Goal: Task Accomplishment & Management: Use online tool/utility

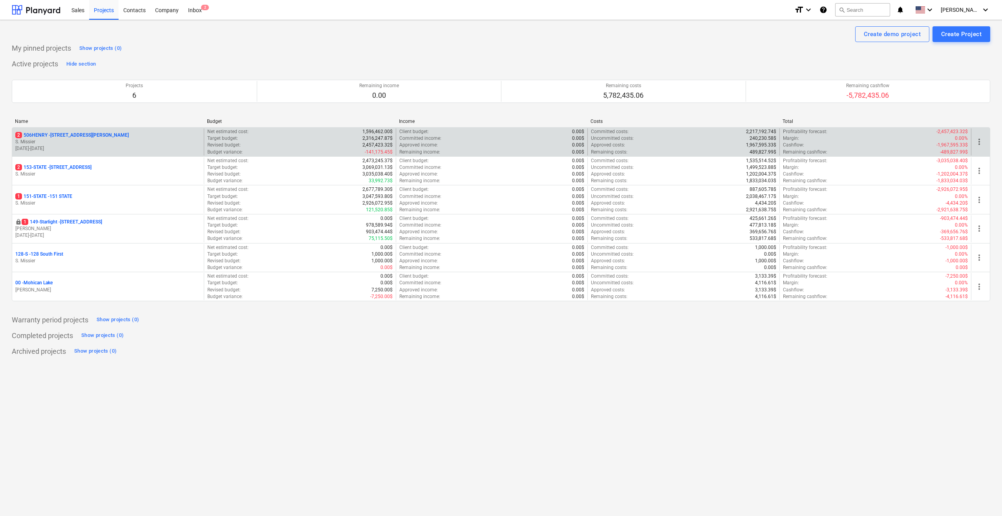
click at [42, 132] on p "2 [STREET_ADDRESS][PERSON_NAME]" at bounding box center [71, 135] width 113 height 7
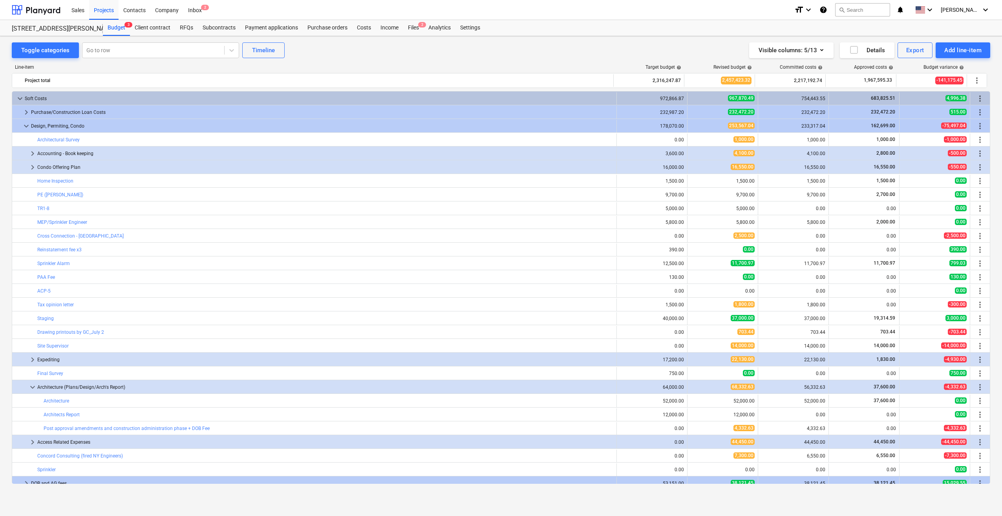
scroll to position [67, 0]
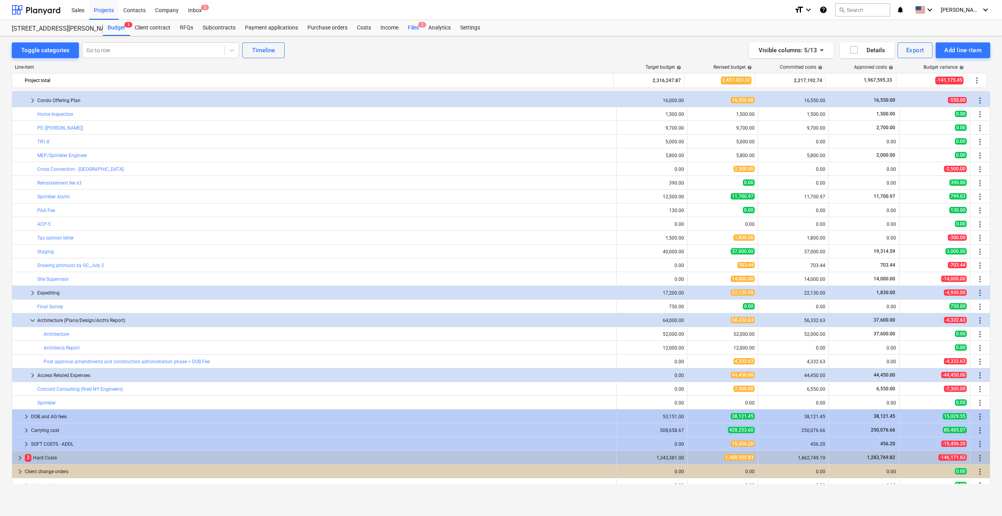
click at [193, 26] on span "2" at bounding box center [422, 24] width 8 height 5
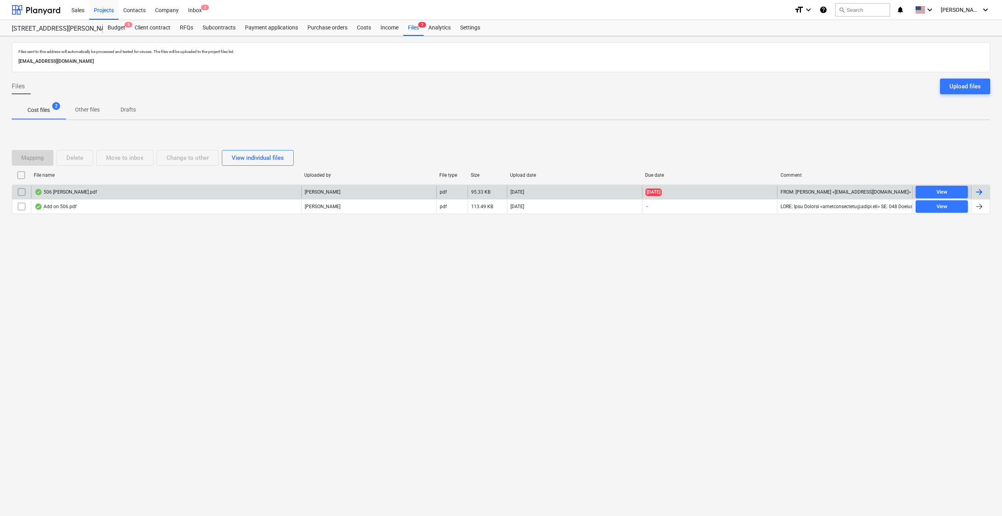
click at [60, 190] on div "506 [PERSON_NAME].pdf" at bounding box center [66, 192] width 62 height 6
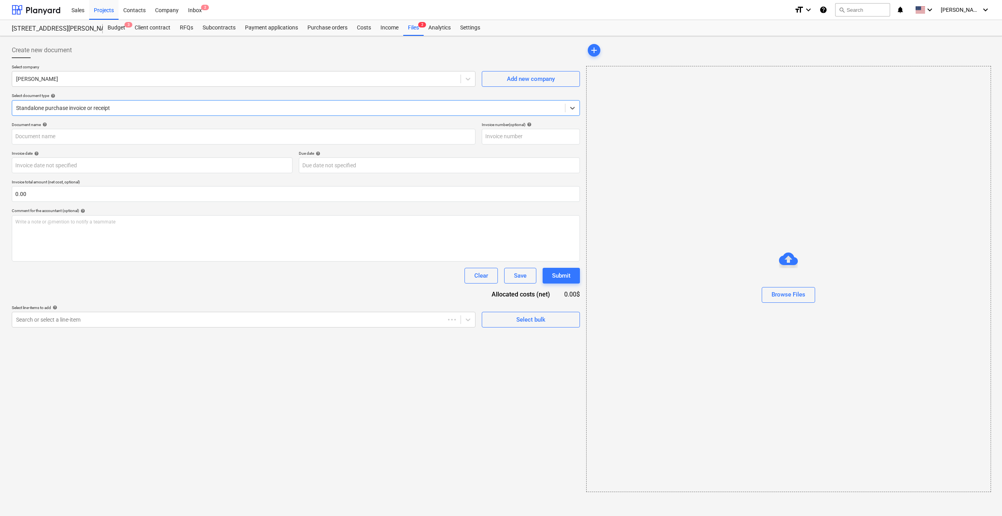
type input "90310"
type input "[DATE]"
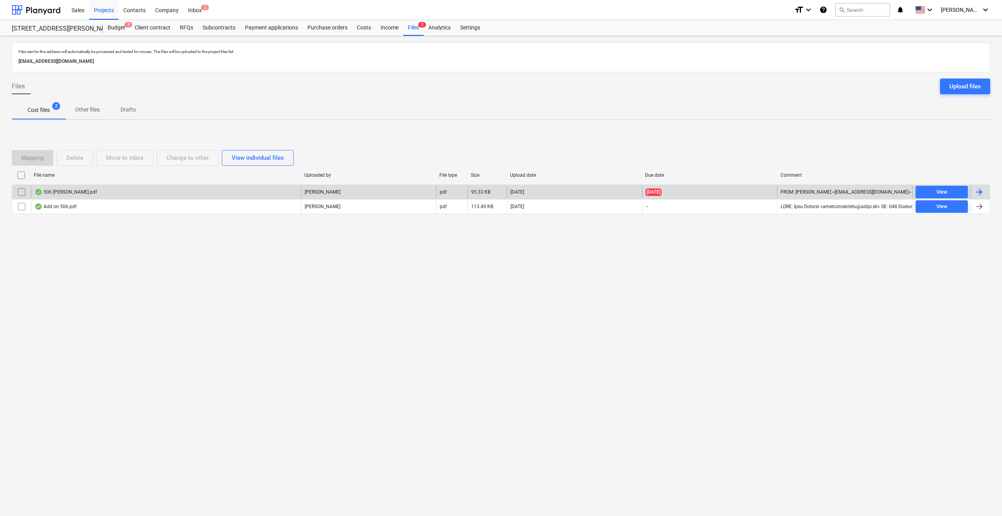
click at [17, 191] on input "checkbox" at bounding box center [21, 192] width 13 height 13
click at [79, 155] on div "Delete" at bounding box center [74, 158] width 17 height 10
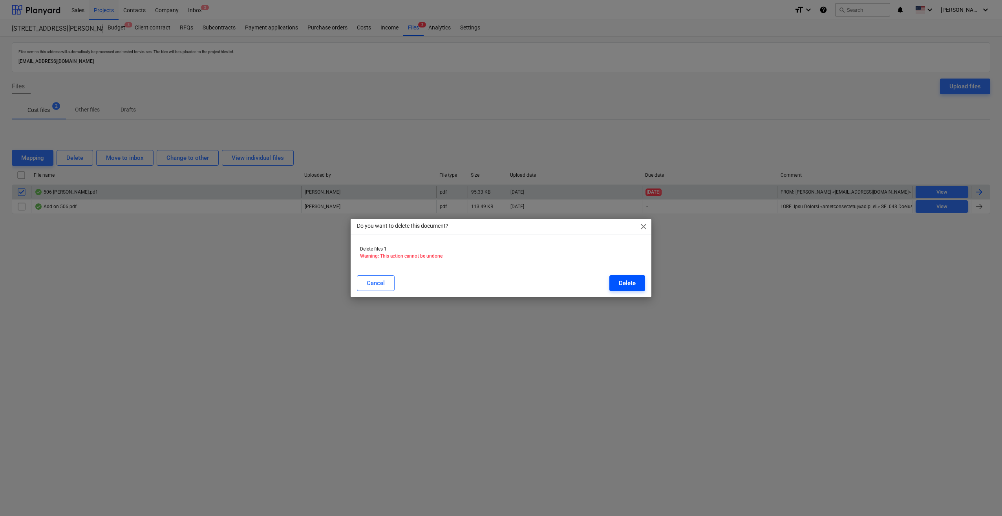
click at [193, 282] on div "Delete" at bounding box center [627, 283] width 17 height 10
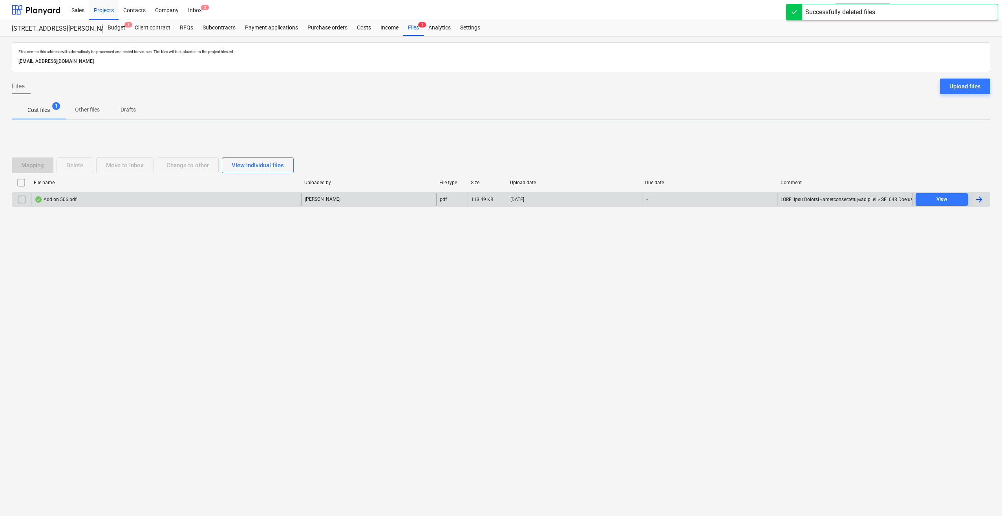
click at [57, 199] on div "Add on 506.pdf" at bounding box center [56, 199] width 42 height 6
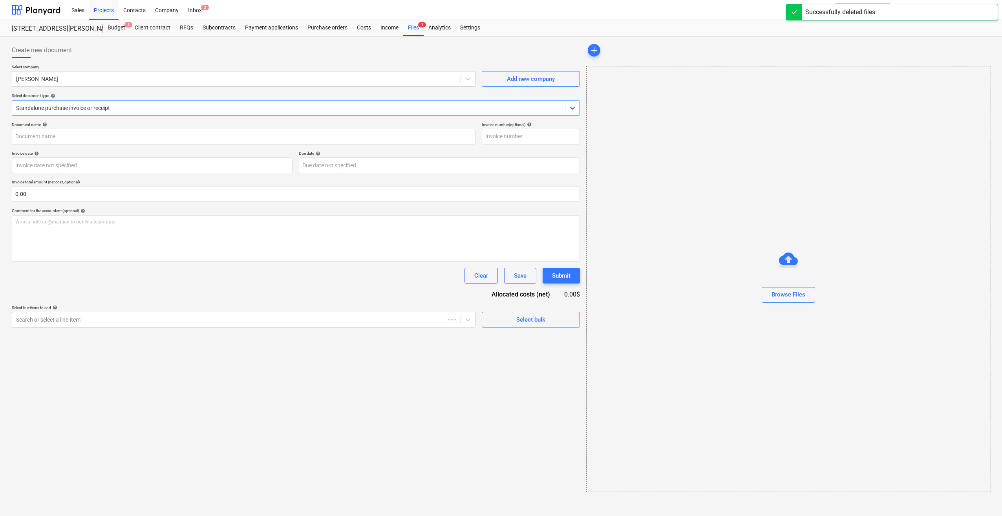
type input "506"
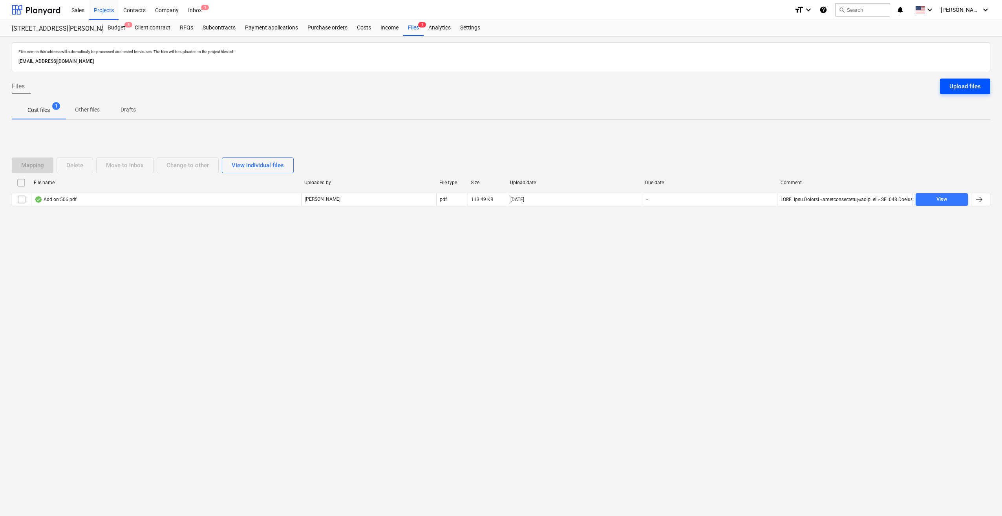
click at [193, 85] on div "Upload files" at bounding box center [964, 86] width 31 height 10
